Goal: Check status: Check status

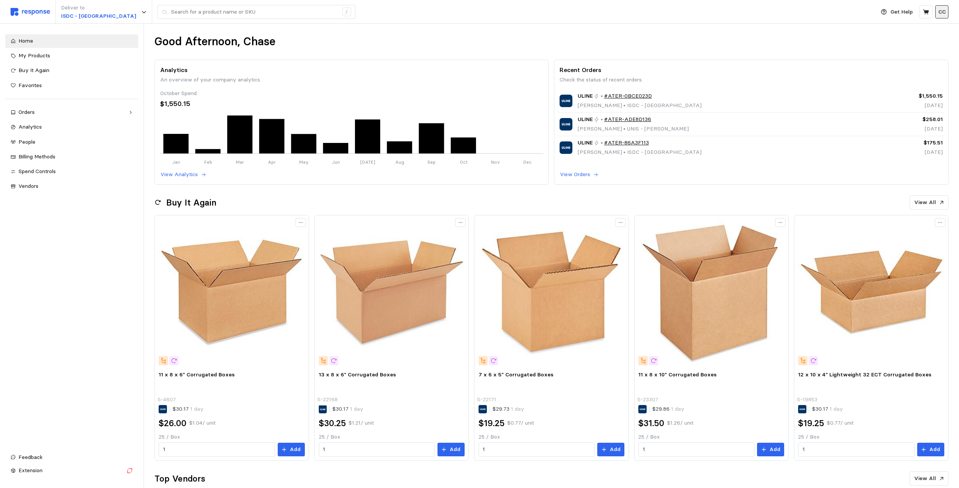
click at [942, 14] on p "CC" at bounding box center [942, 12] width 8 height 8
click at [43, 113] on div "Orders" at bounding box center [71, 112] width 107 height 8
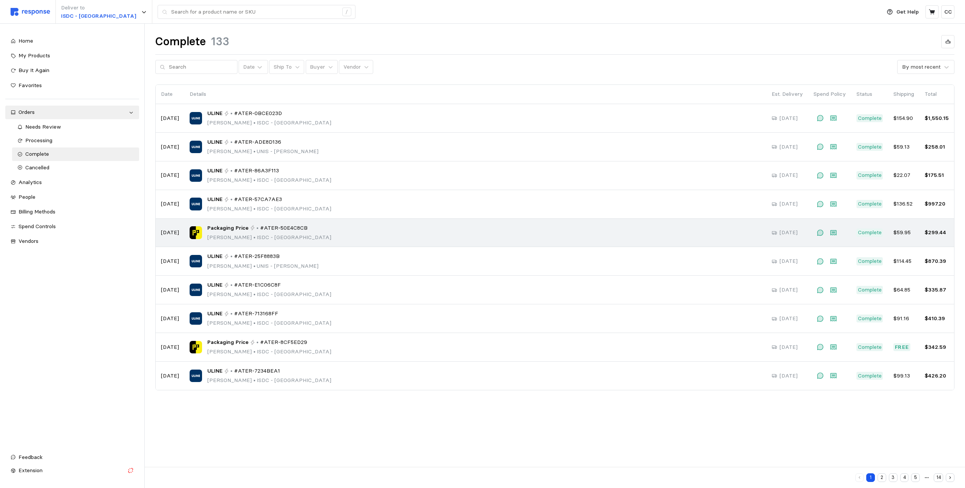
click at [362, 227] on div "Packaging Price • #ATER-50E4C8CB [PERSON_NAME] Tex • ISDC - [GEOGRAPHIC_DATA]" at bounding box center [475, 233] width 571 height 18
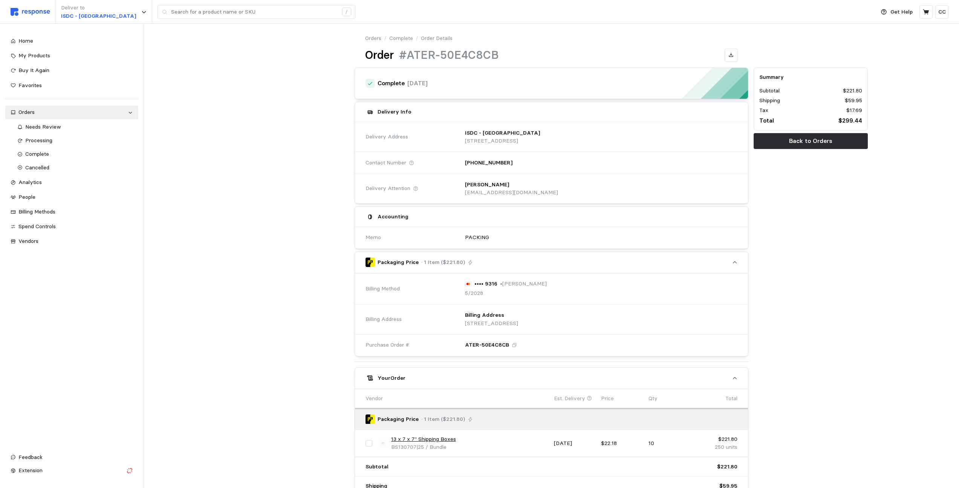
click at [308, 240] on div at bounding box center [292, 301] width 120 height 472
click at [734, 57] on button at bounding box center [731, 55] width 13 height 13
